Goal: Browse casually: Explore the website without a specific task or goal

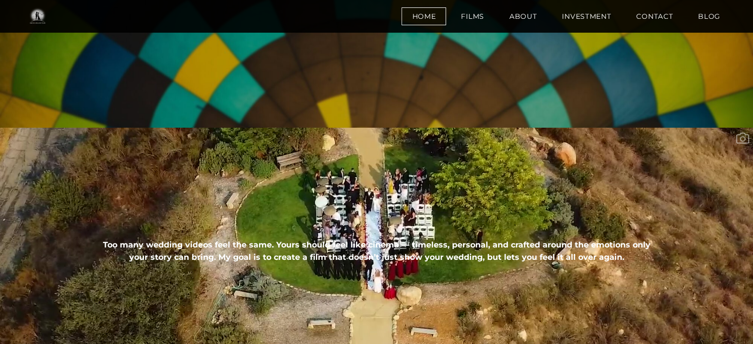
scroll to position [204, 0]
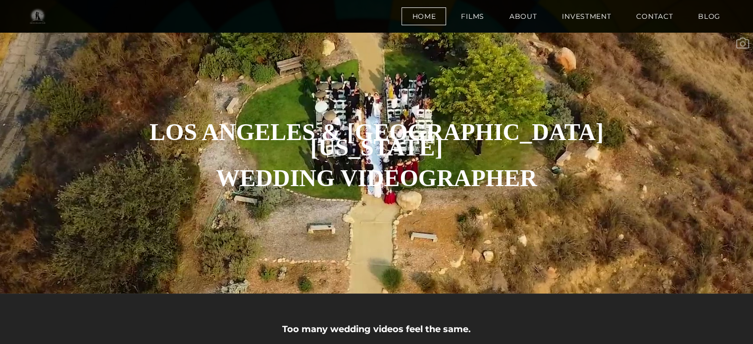
scroll to position [316, 0]
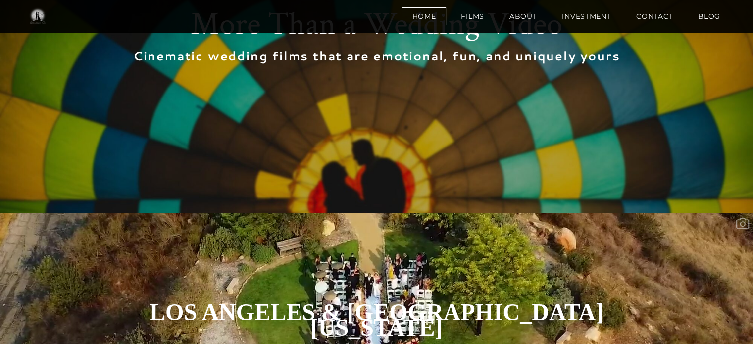
scroll to position [92, 0]
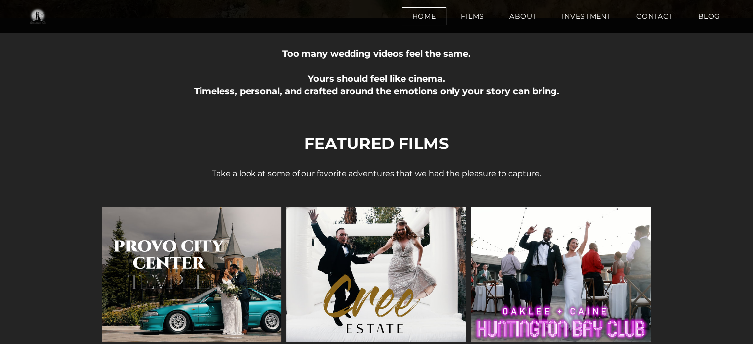
scroll to position [590, 0]
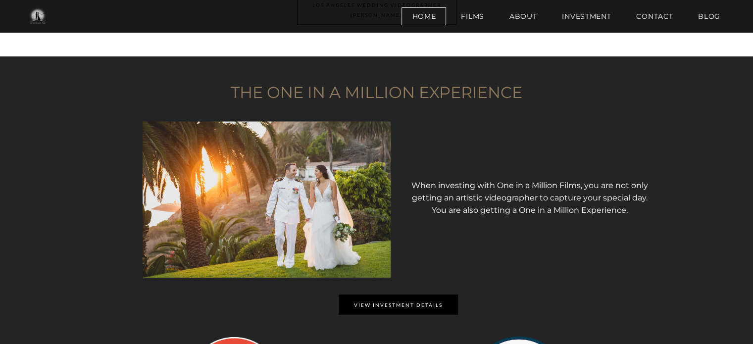
scroll to position [1623, 0]
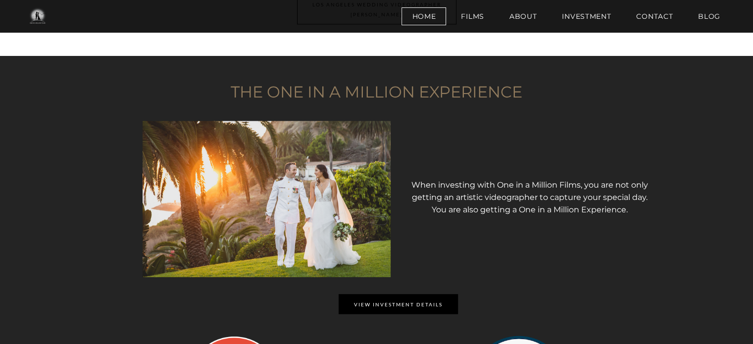
click at [445, 193] on font "When investing with One in a Million Films, you are not only getting an artisti…" at bounding box center [529, 197] width 236 height 34
click at [460, 200] on font "When investing with One in a Million Films, you are not only getting an artisti…" at bounding box center [529, 197] width 236 height 34
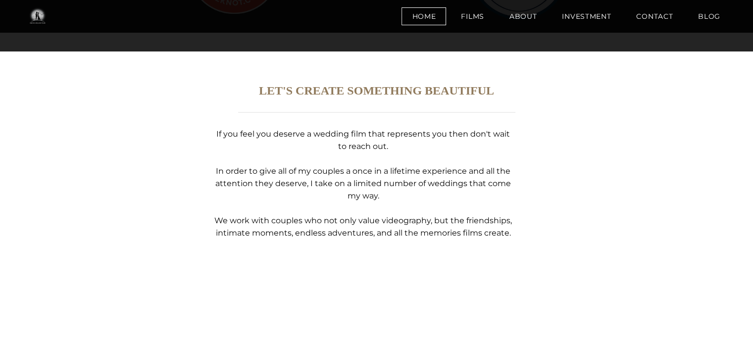
scroll to position [2080, 0]
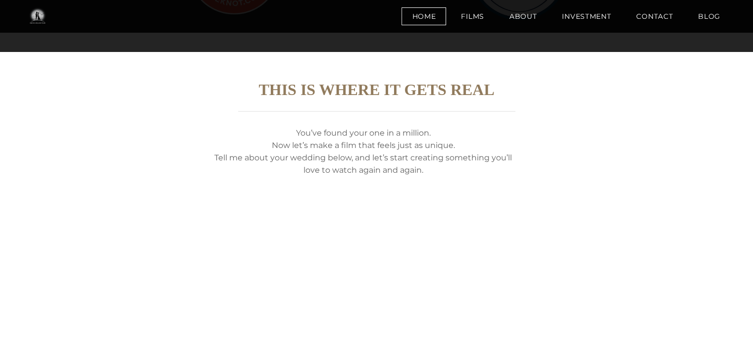
scroll to position [2080, 0]
click at [360, 87] on font "This is Where It Gets Real​" at bounding box center [376, 90] width 236 height 18
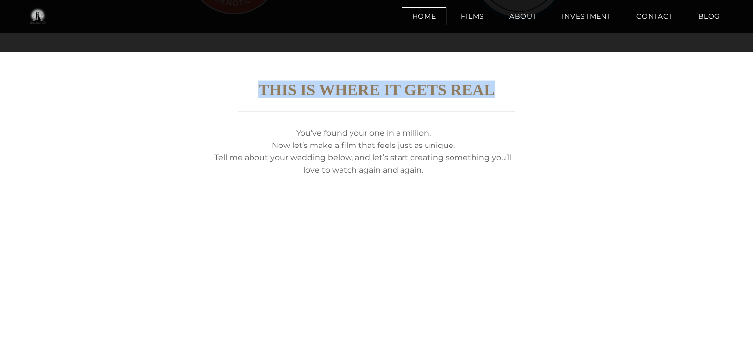
click at [360, 87] on font "This is Where It Gets Real​" at bounding box center [376, 90] width 236 height 18
copy div "This is Where It Gets Real​"
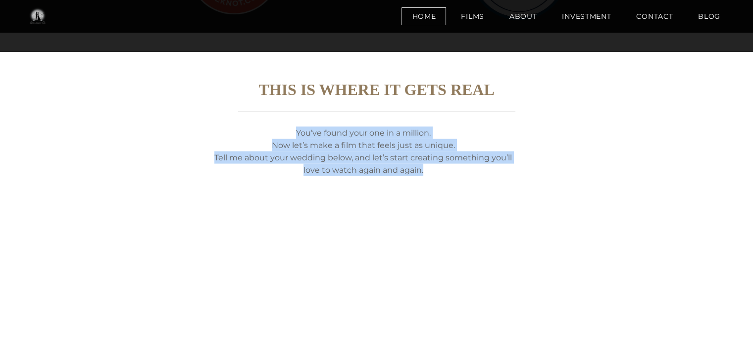
drag, startPoint x: 289, startPoint y: 121, endPoint x: 471, endPoint y: 160, distance: 185.4
click at [471, 160] on div "You’ve found your one in a million. Now let’s make a film that feels just as un…" at bounding box center [362, 151] width 301 height 49
copy div "You’ve found your one in a million. Now let’s make a film that feels just as un…"
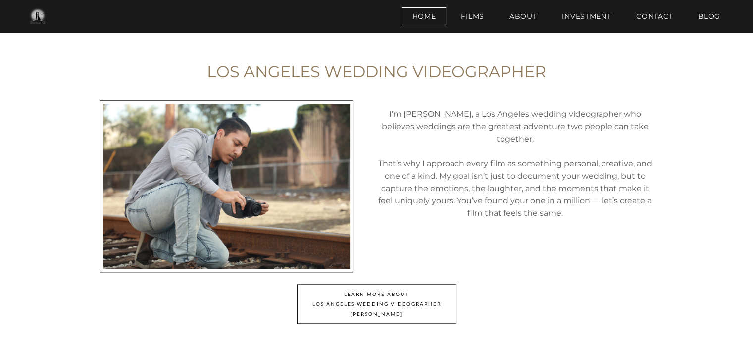
scroll to position [1163, 0]
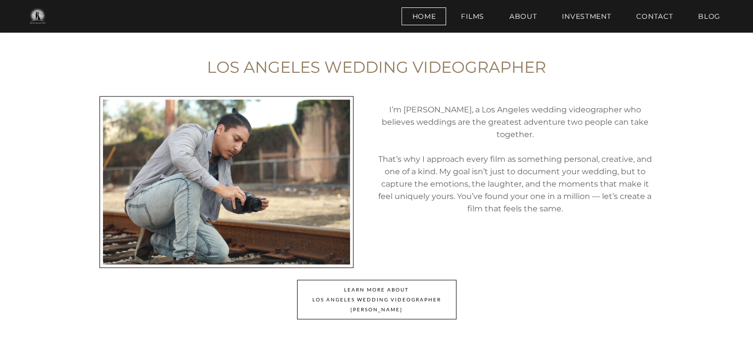
click at [393, 101] on div "​I’m [PERSON_NAME], a Los Angeles wedding videographer who believes weddings ar…" at bounding box center [515, 153] width 278 height 124
click at [405, 113] on div "​I’m Jaime, a Los Angeles wedding videographer who believes weddings are the gr…" at bounding box center [515, 153] width 278 height 124
click at [367, 136] on td at bounding box center [365, 185] width 8 height 189
click at [419, 166] on div "​I’m Jaime, a Los Angeles wedding videographer who believes weddings are the gr…" at bounding box center [515, 153] width 278 height 124
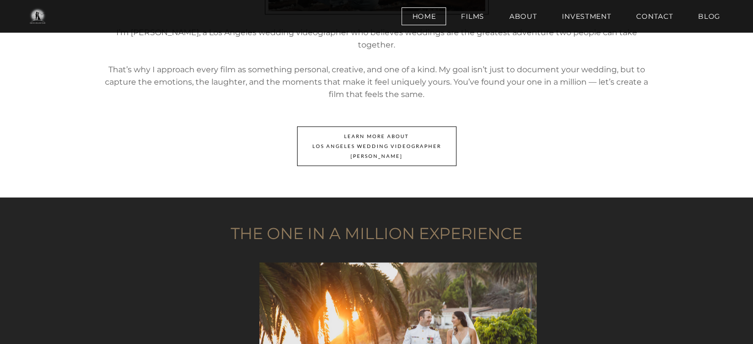
scroll to position [1398, 0]
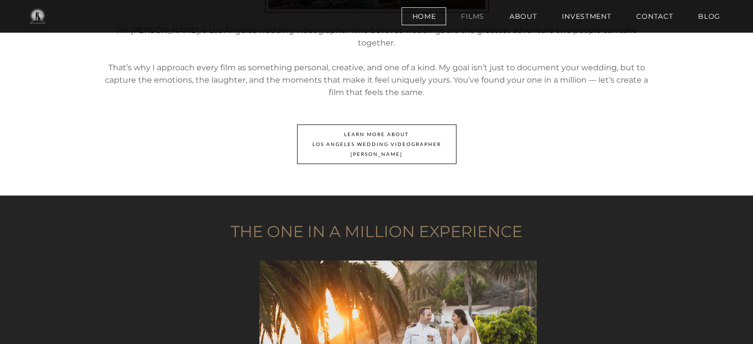
click at [472, 19] on link "Films" at bounding box center [472, 16] width 44 height 18
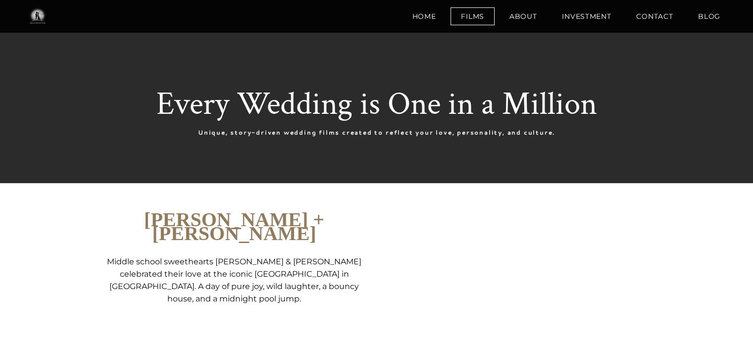
scroll to position [9, 0]
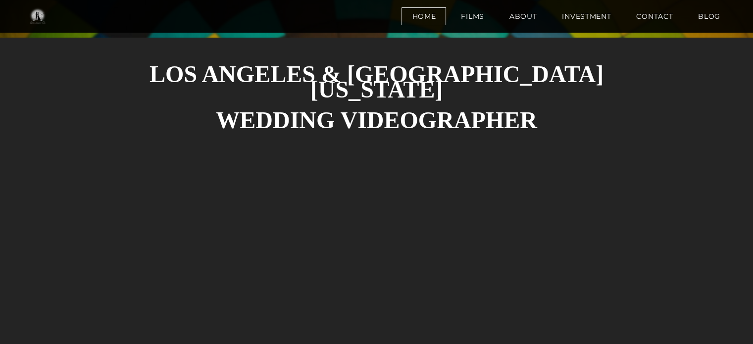
scroll to position [313, 0]
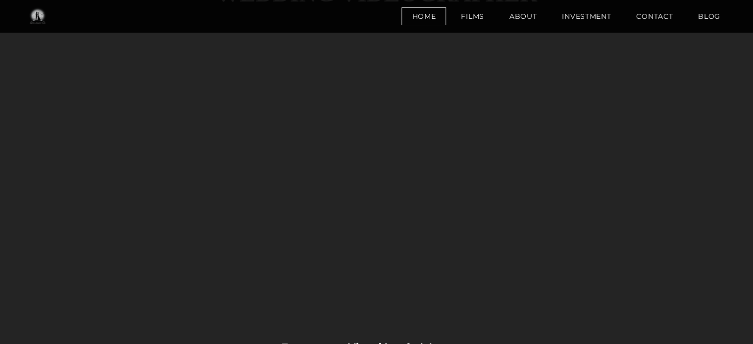
scroll to position [437, 0]
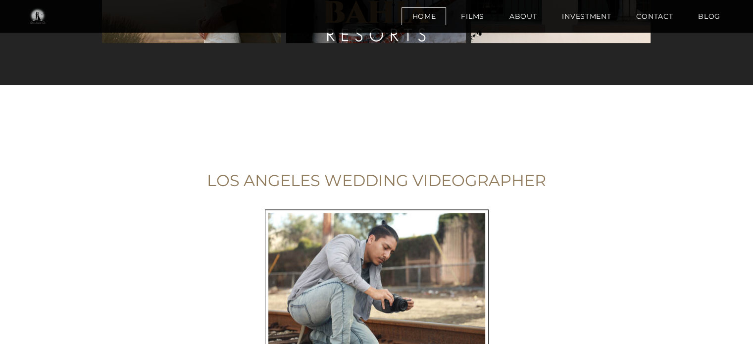
scroll to position [1168, 0]
